Goal: Register for event/course

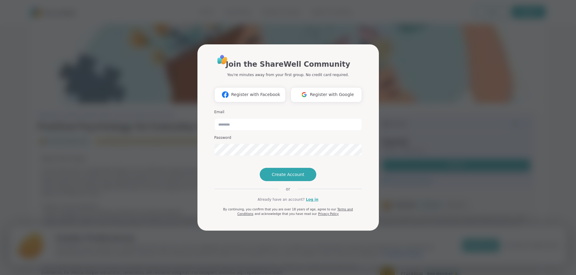
drag, startPoint x: 0, startPoint y: 0, endPoint x: 459, endPoint y: 155, distance: 484.7
click at [459, 155] on div "Join the ShareWell Community You're minutes away from your first group. No cred…" at bounding box center [288, 137] width 569 height 275
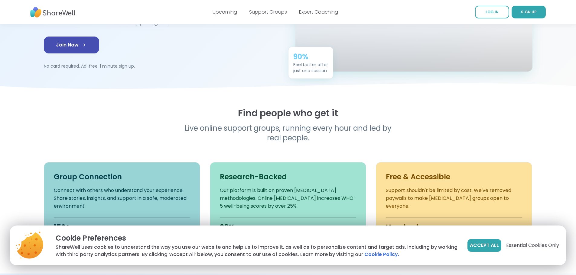
scroll to position [121, 0]
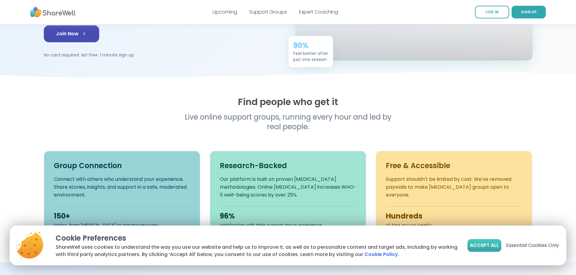
click at [486, 242] on button "Accept All" at bounding box center [484, 245] width 34 height 13
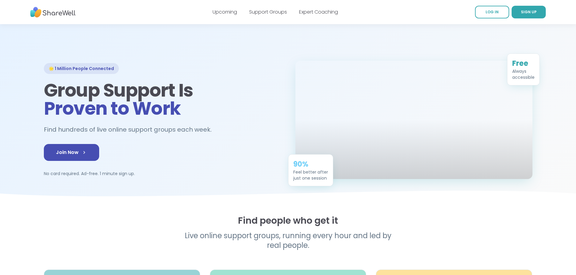
scroll to position [0, 0]
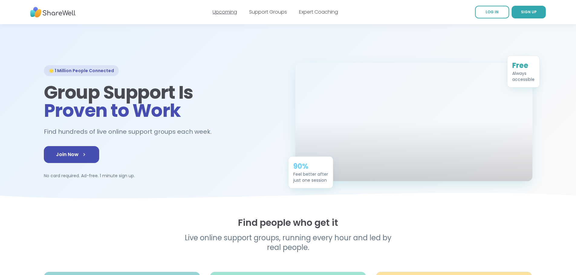
click at [230, 13] on link "Upcoming" at bounding box center [225, 11] width 24 height 7
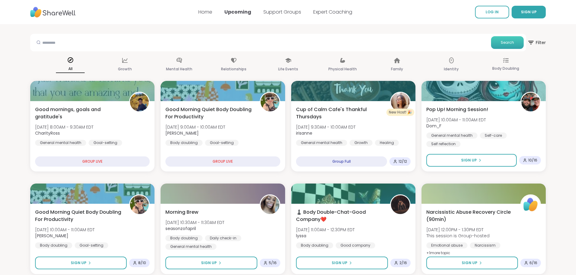
click at [509, 43] on span "Search" at bounding box center [507, 42] width 13 height 5
click at [508, 42] on span "Search" at bounding box center [507, 42] width 13 height 5
drag, startPoint x: 72, startPoint y: 46, endPoint x: 74, endPoint y: 41, distance: 5.3
click at [72, 46] on input "text" at bounding box center [261, 42] width 456 height 12
type input "***"
